Goal: Find specific page/section

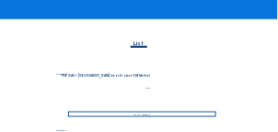
scroll to position [147, 0]
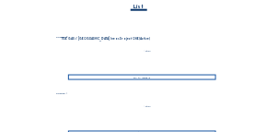
click at [146, 77] on div "Go to images" at bounding box center [142, 78] width 148 height 6
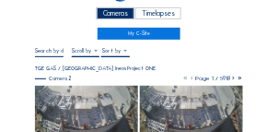
scroll to position [37, 0]
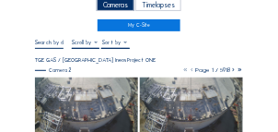
click at [174, 96] on img at bounding box center [191, 106] width 103 height 58
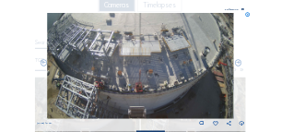
click at [248, 15] on icon at bounding box center [249, 16] width 6 height 6
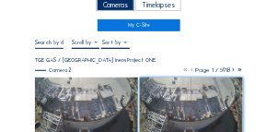
click at [70, 91] on img at bounding box center [86, 106] width 103 height 58
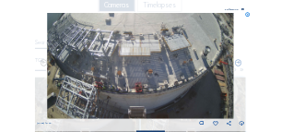
click at [246, 17] on icon at bounding box center [249, 16] width 6 height 6
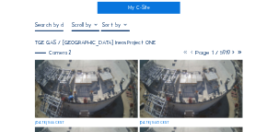
scroll to position [55, 0]
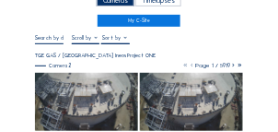
scroll to position [55, 0]
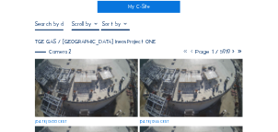
click at [73, 79] on img at bounding box center [86, 88] width 103 height 58
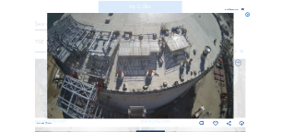
click at [249, 16] on icon at bounding box center [249, 16] width 6 height 6
